Goal: Find specific page/section: Find specific page/section

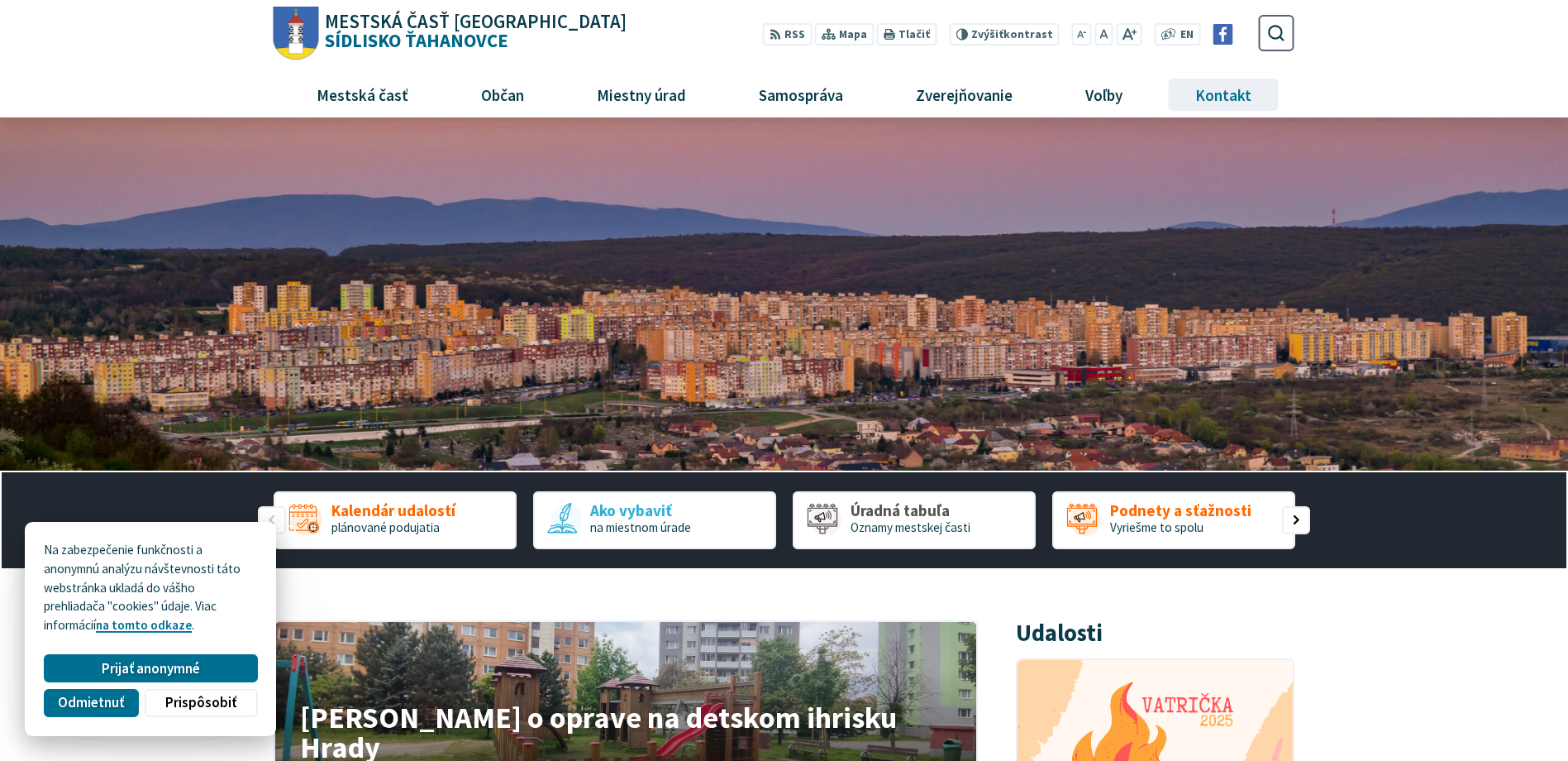
click at [1226, 93] on span "Kontakt" at bounding box center [1224, 94] width 69 height 45
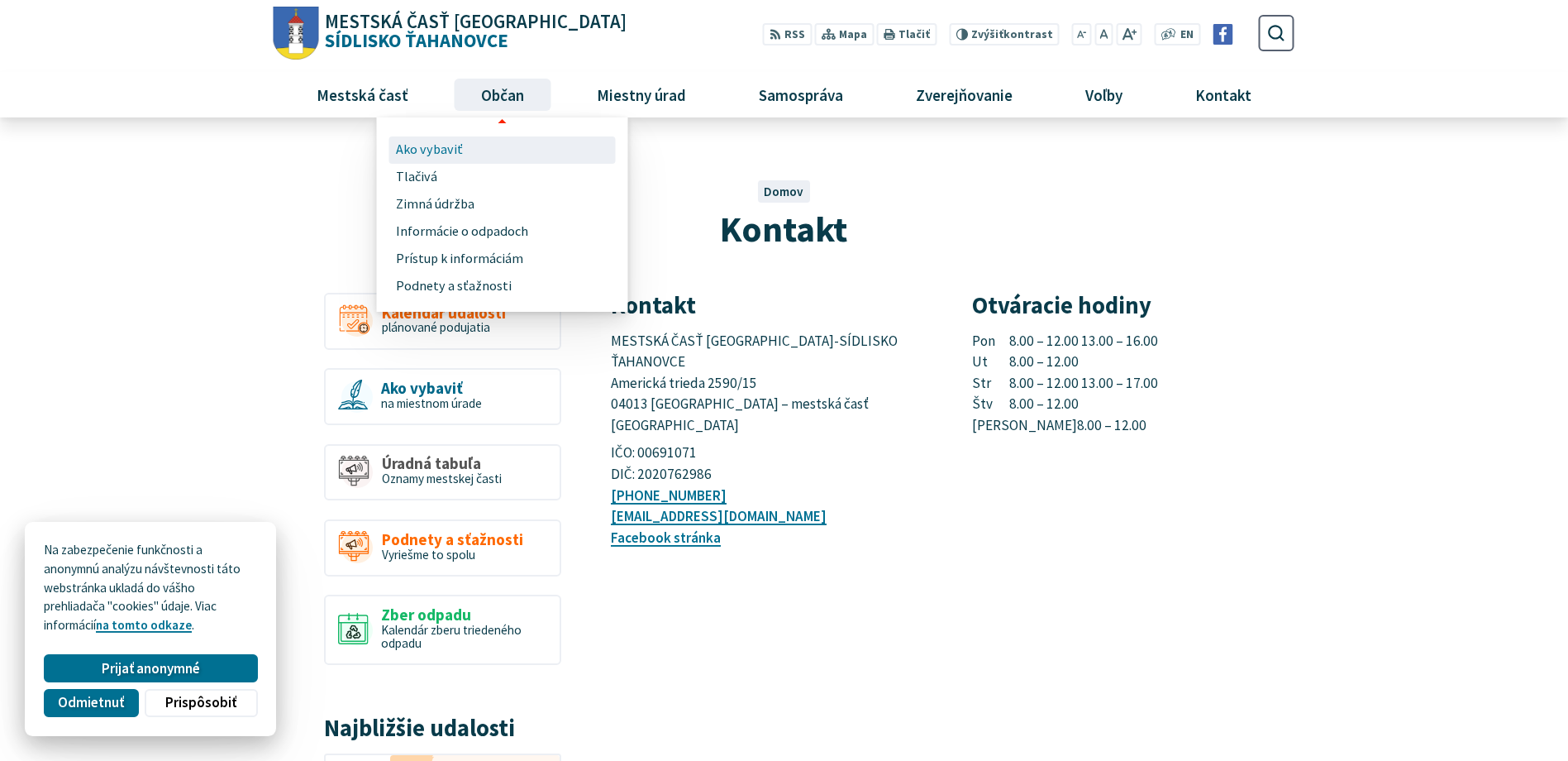
click at [438, 151] on span "Ako vybaviť" at bounding box center [430, 150] width 67 height 27
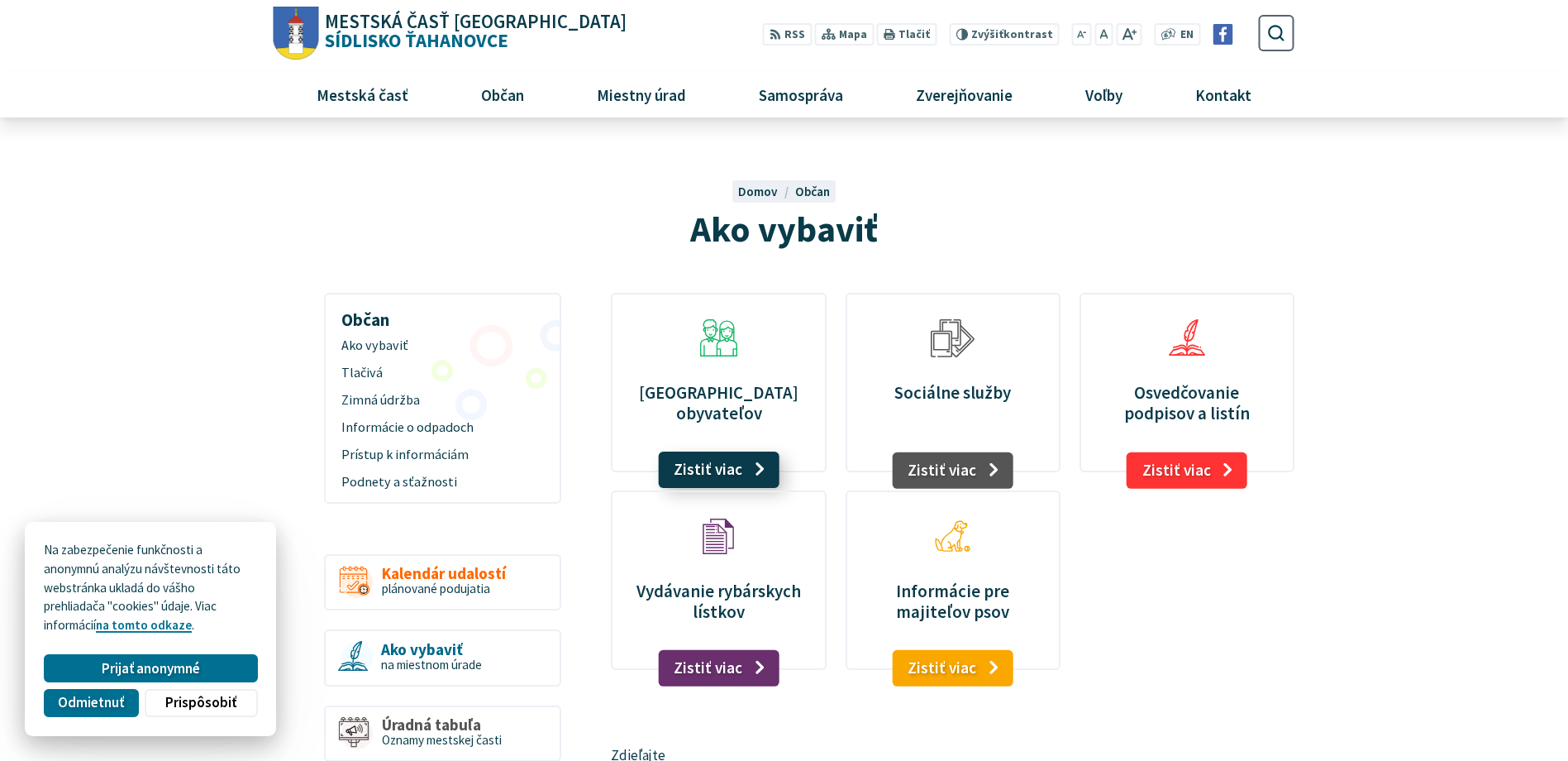
click at [715, 461] on link "Zistiť viac" at bounding box center [718, 469] width 121 height 36
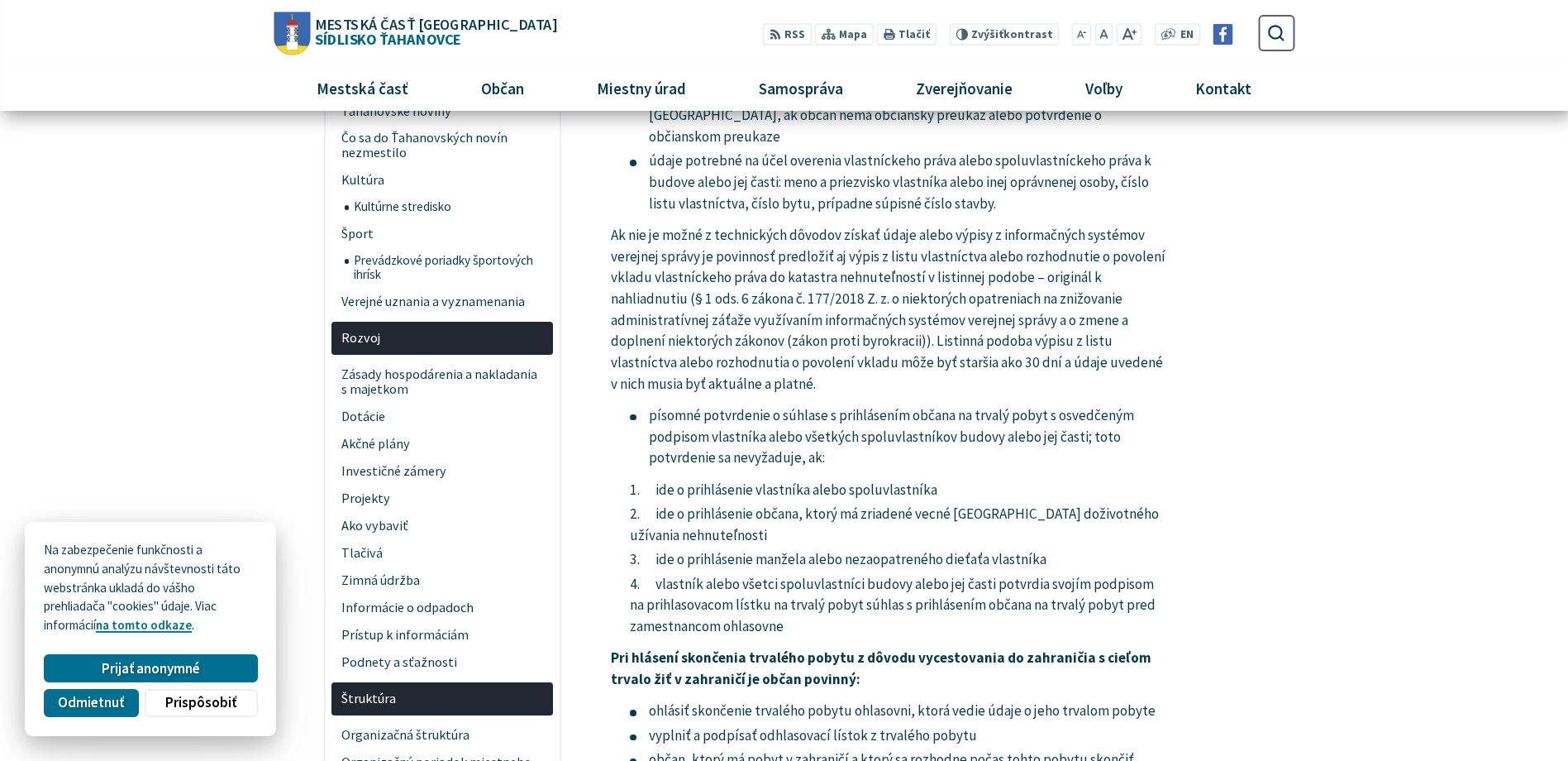
scroll to position [330, 0]
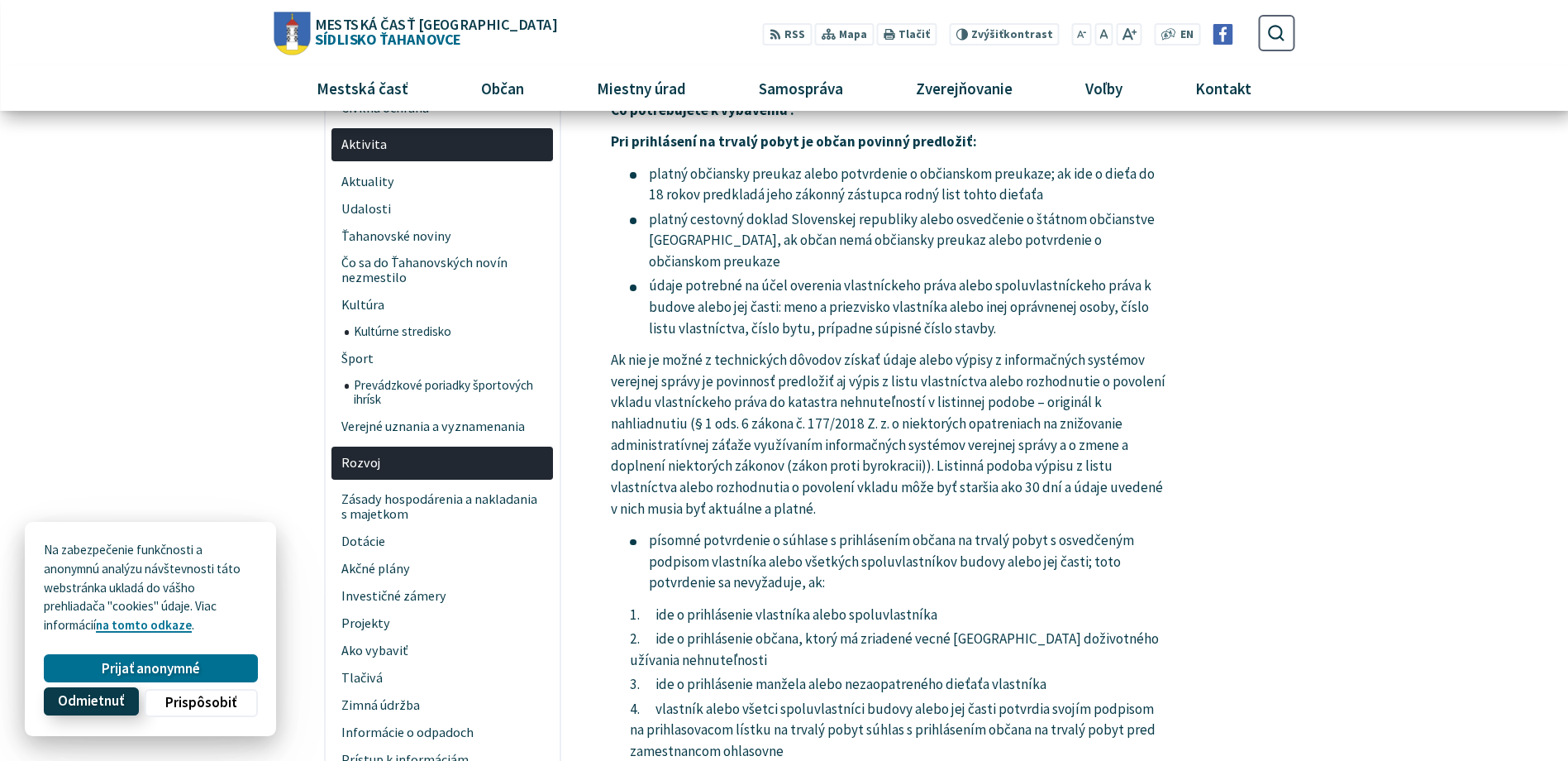
click at [116, 702] on span "Odmietnuť" at bounding box center [91, 702] width 66 height 18
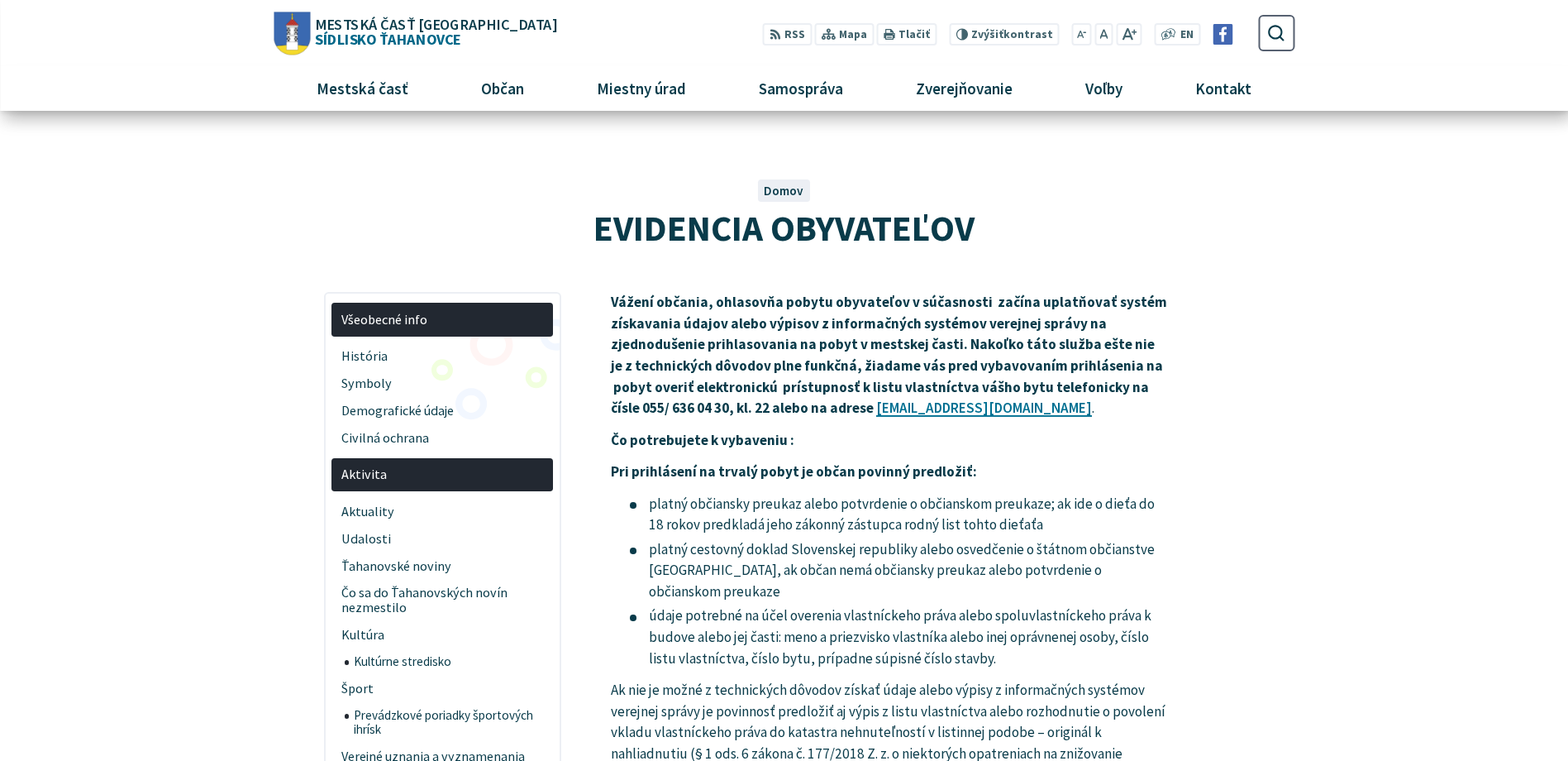
scroll to position [0, 0]
click at [1221, 85] on span "Kontakt" at bounding box center [1224, 88] width 69 height 45
